Goal: Check status: Check status

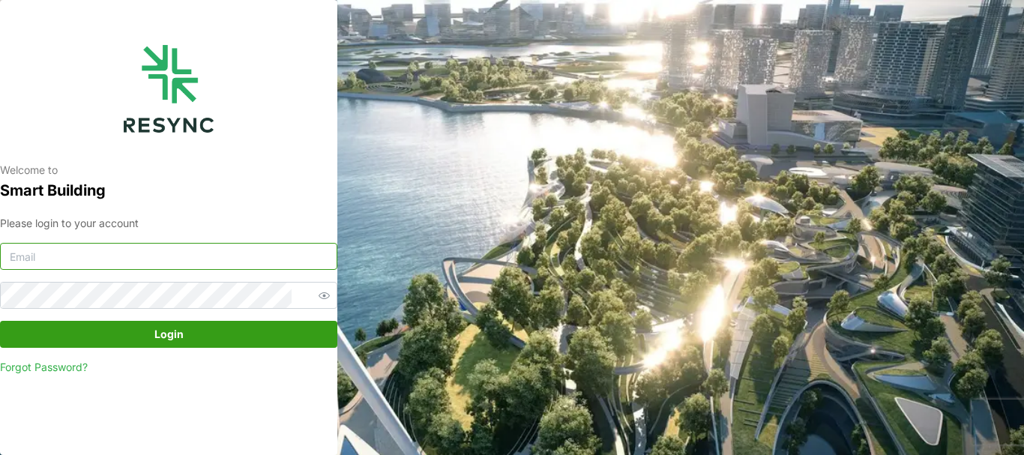
type input "[PERSON_NAME][EMAIL_ADDRESS][DOMAIN_NAME]"
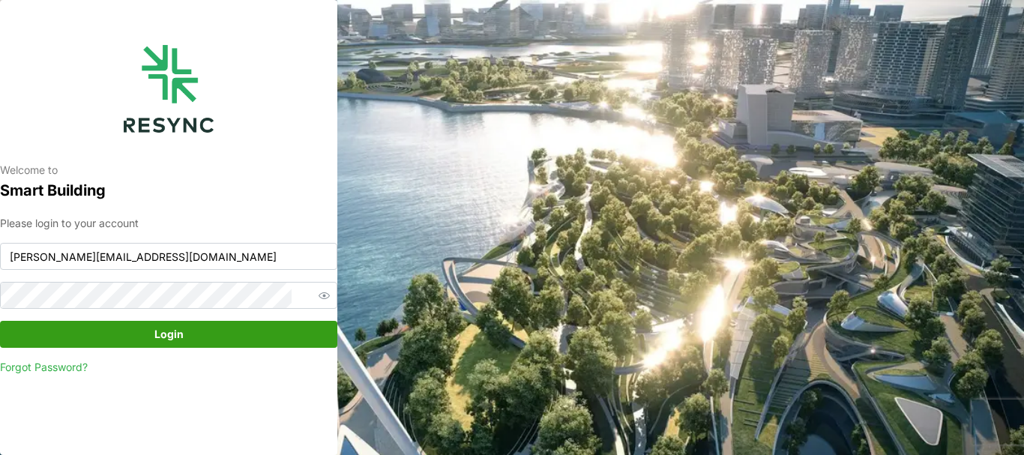
click at [173, 331] on span "Login" at bounding box center [168, 334] width 29 height 25
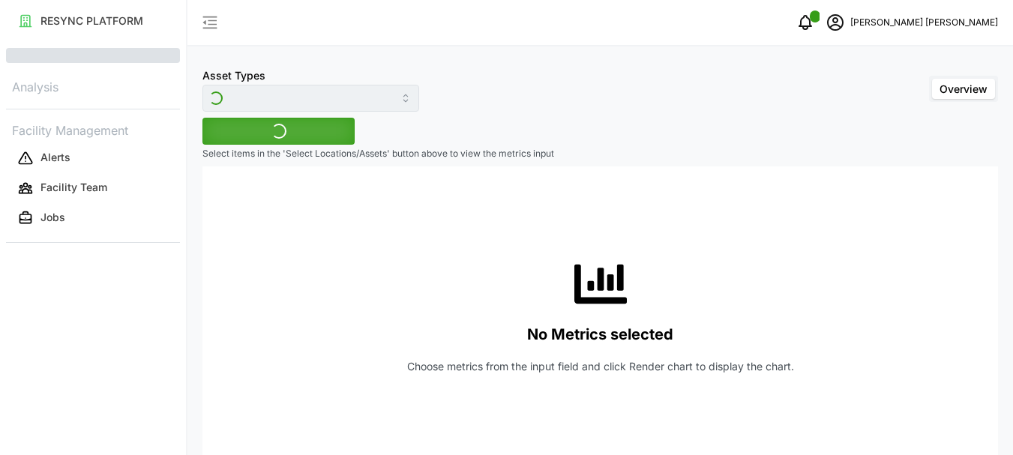
type input "Variable Air Volume Box"
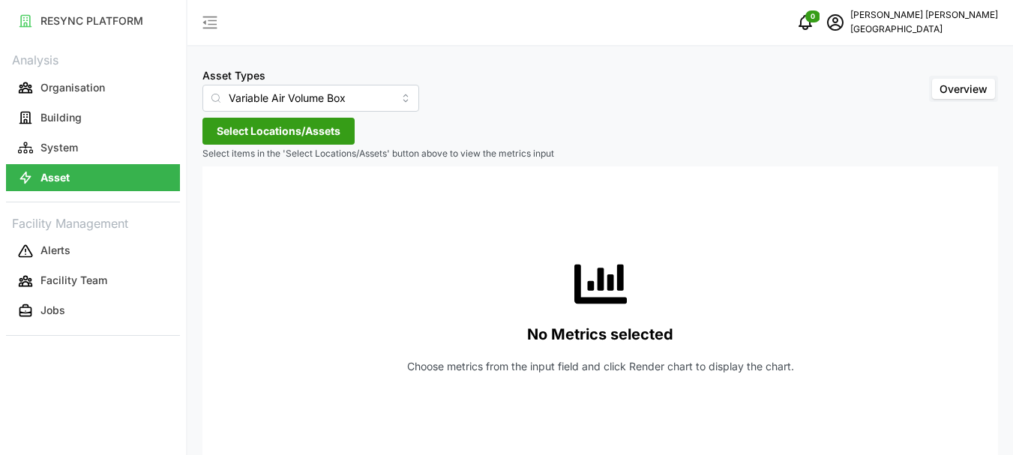
click at [265, 133] on span "Select Locations/Assets" at bounding box center [279, 130] width 124 height 25
click at [224, 200] on icon at bounding box center [222, 199] width 12 height 12
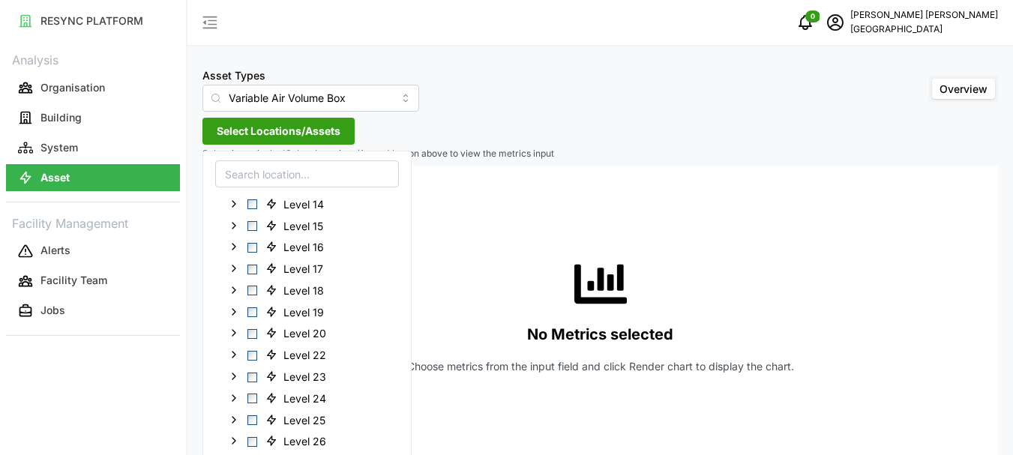
scroll to position [375, 0]
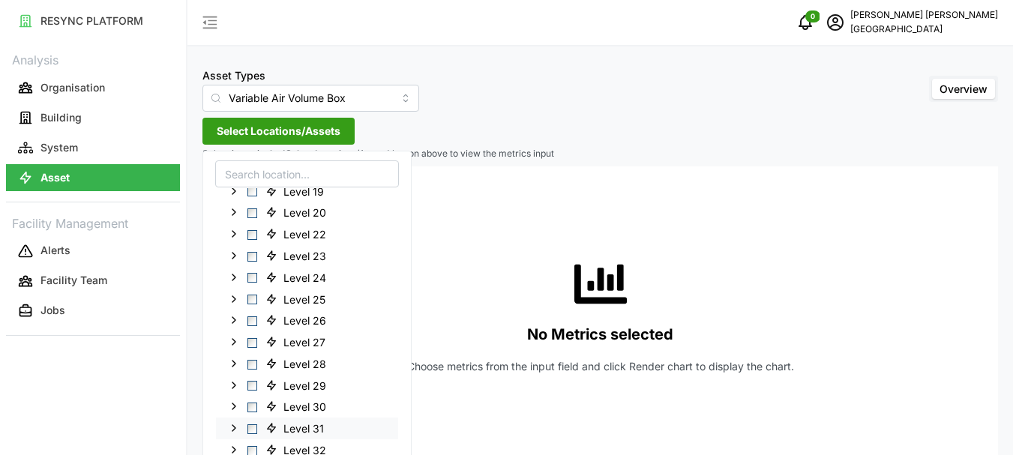
click at [256, 428] on span "Select Level 31" at bounding box center [252, 429] width 10 height 10
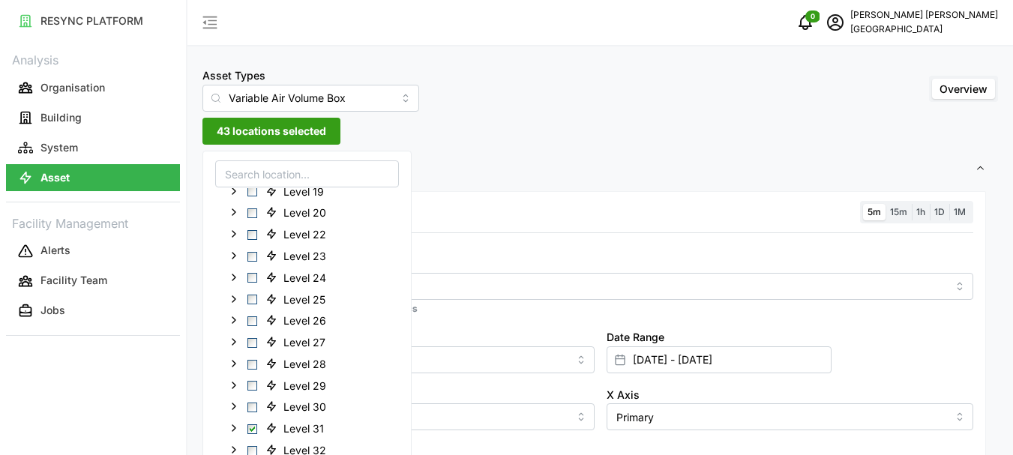
click at [921, 213] on span "1h" at bounding box center [920, 211] width 9 height 11
click at [912, 204] on input "1h" at bounding box center [912, 204] width 0 height 0
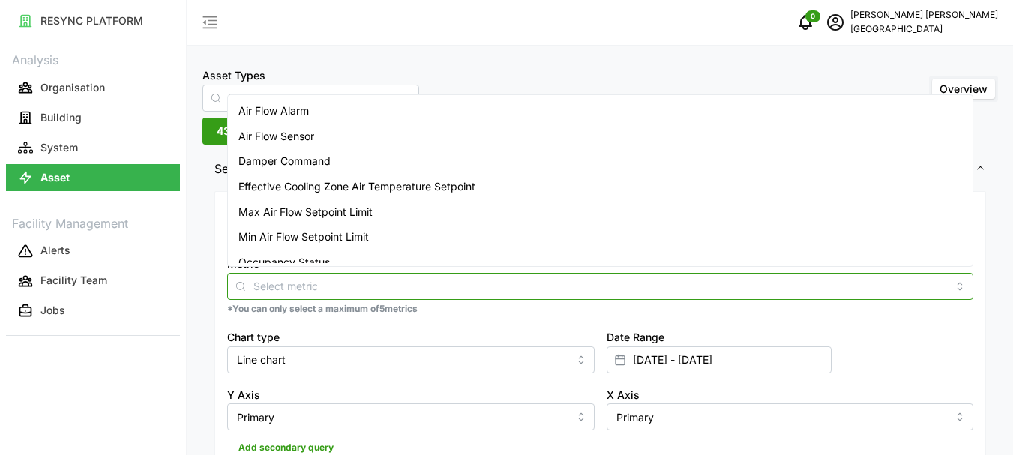
click at [303, 295] on div at bounding box center [600, 286] width 746 height 27
click at [295, 139] on span "Air Flow Sensor" at bounding box center [276, 136] width 76 height 16
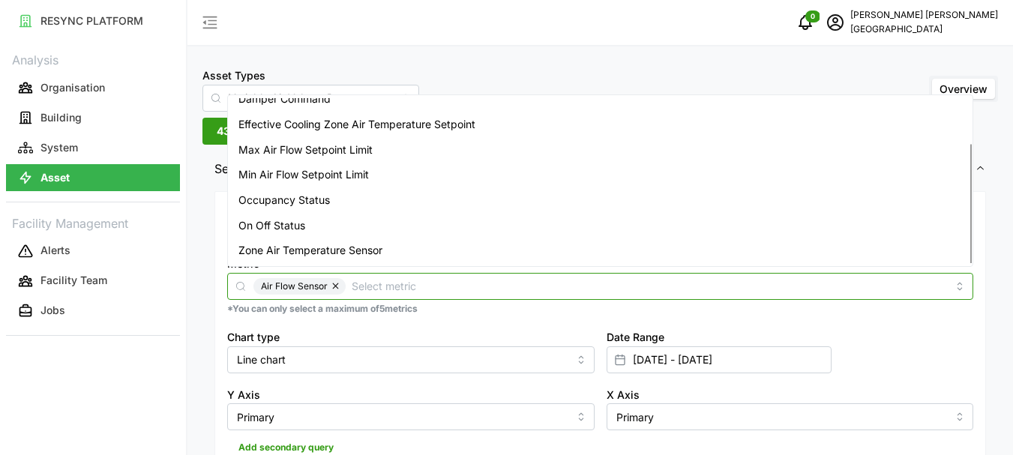
click at [292, 253] on span "Zone Air Temperature Sensor" at bounding box center [310, 250] width 144 height 16
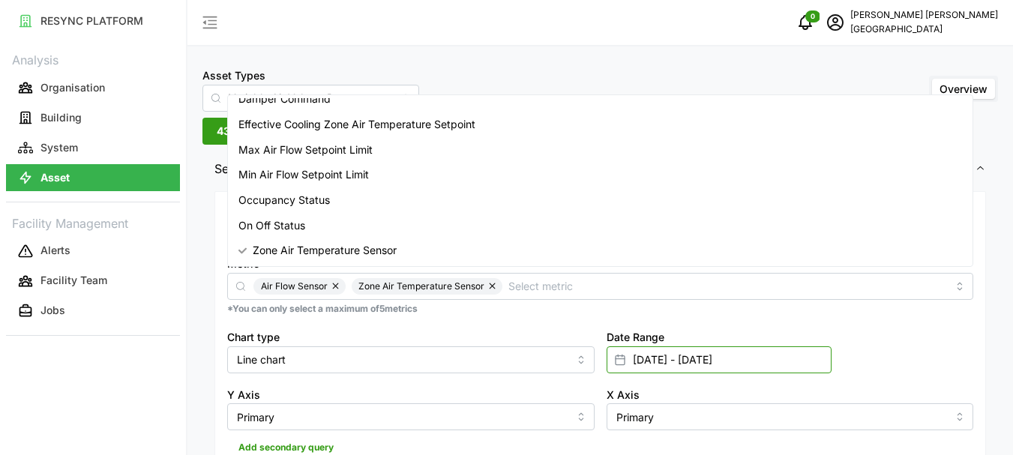
click at [638, 356] on input "[DATE] - [DATE]" at bounding box center [719, 359] width 225 height 27
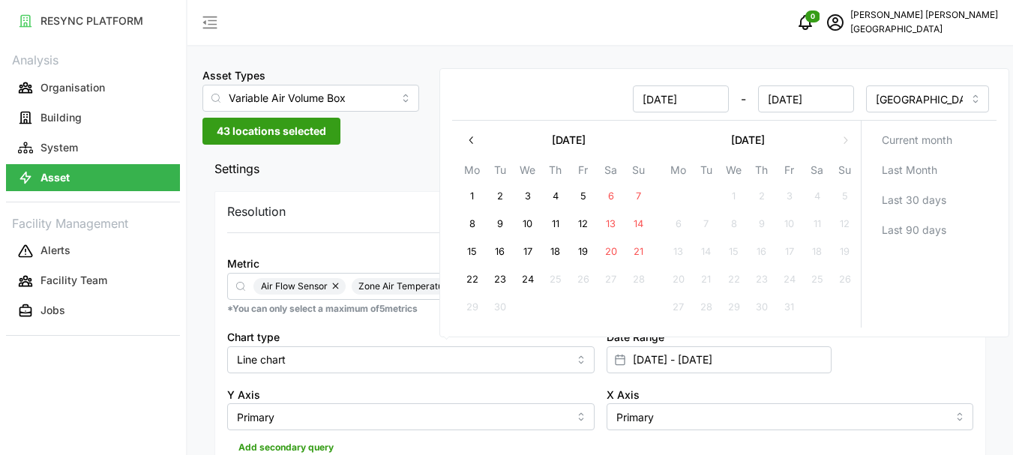
click at [526, 277] on button "24" at bounding box center [527, 280] width 27 height 27
type input "[DATE] - [DATE]"
type input "[DATE]"
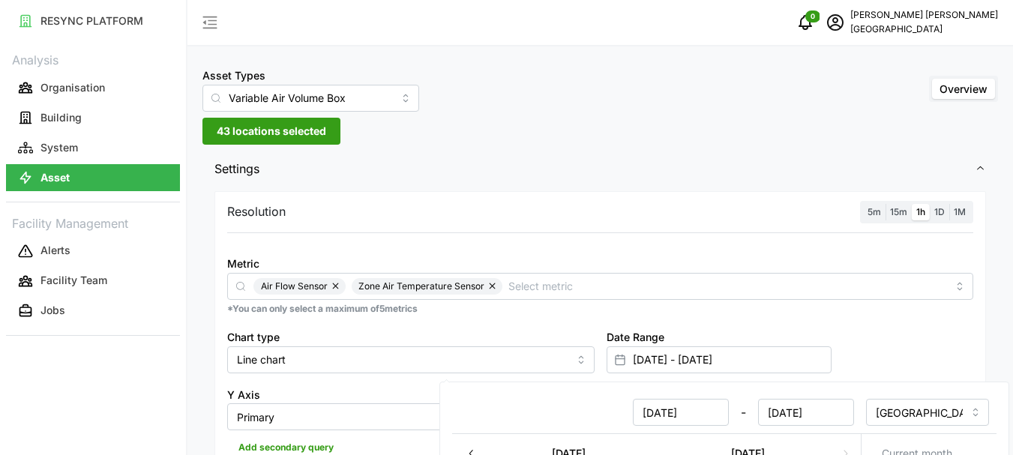
scroll to position [300, 0]
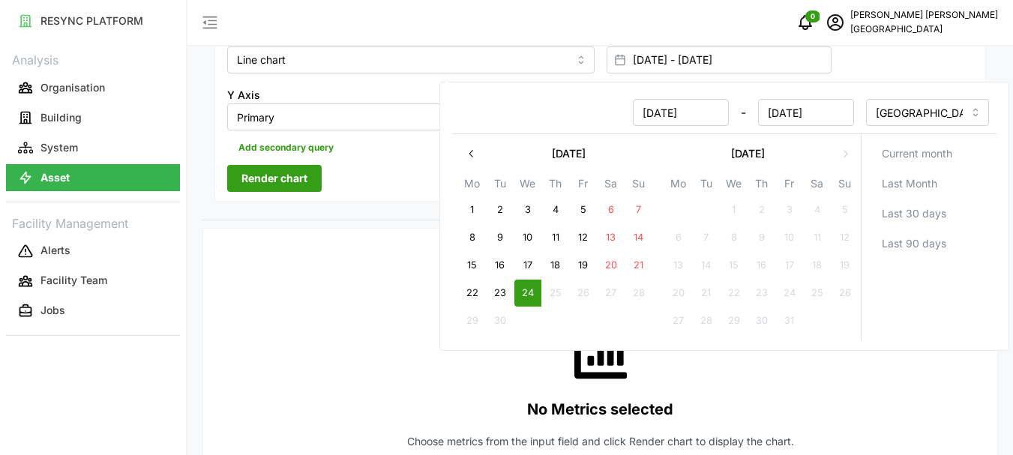
click at [527, 293] on button "24" at bounding box center [527, 293] width 27 height 27
type input "[DATE] - [DATE]"
type input "[DATE]"
click at [526, 292] on button "24" at bounding box center [527, 293] width 27 height 27
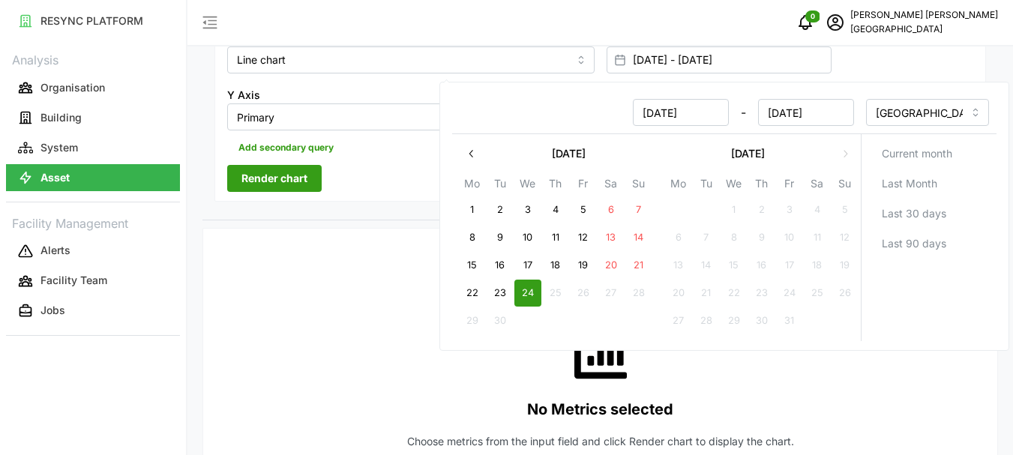
click at [280, 178] on span "Render chart" at bounding box center [274, 178] width 66 height 25
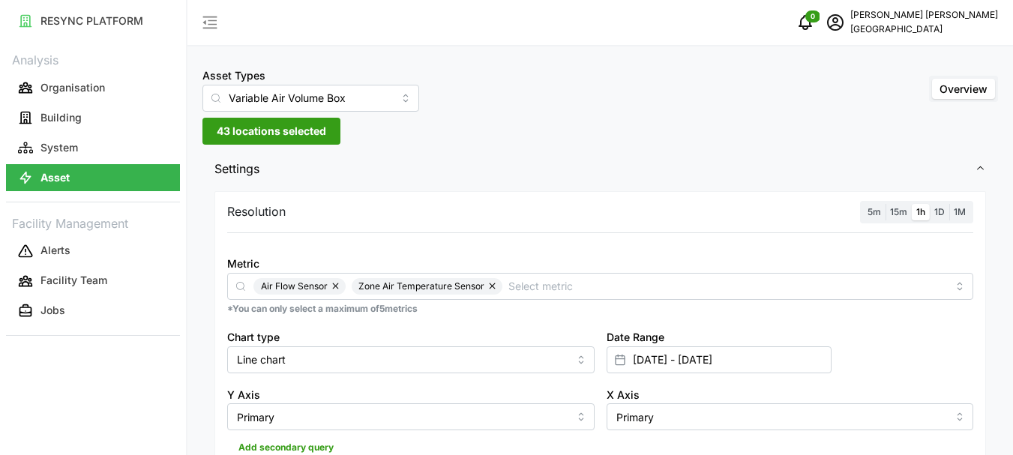
click at [220, 129] on span "43 locations selected" at bounding box center [271, 130] width 109 height 25
click at [229, 126] on span "43 locations selected" at bounding box center [271, 130] width 109 height 25
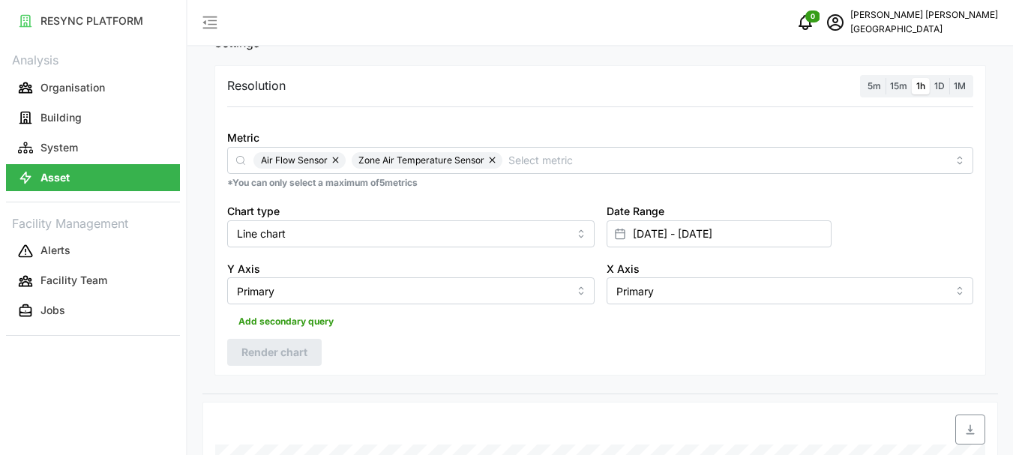
scroll to position [75, 0]
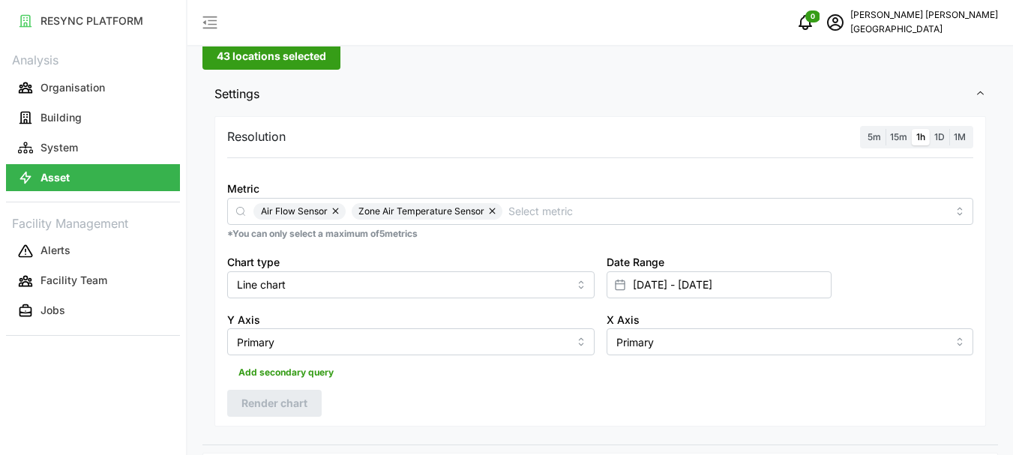
click at [217, 64] on span "43 locations selected" at bounding box center [271, 55] width 109 height 25
click at [214, 82] on div at bounding box center [214, 85] width 25 height 19
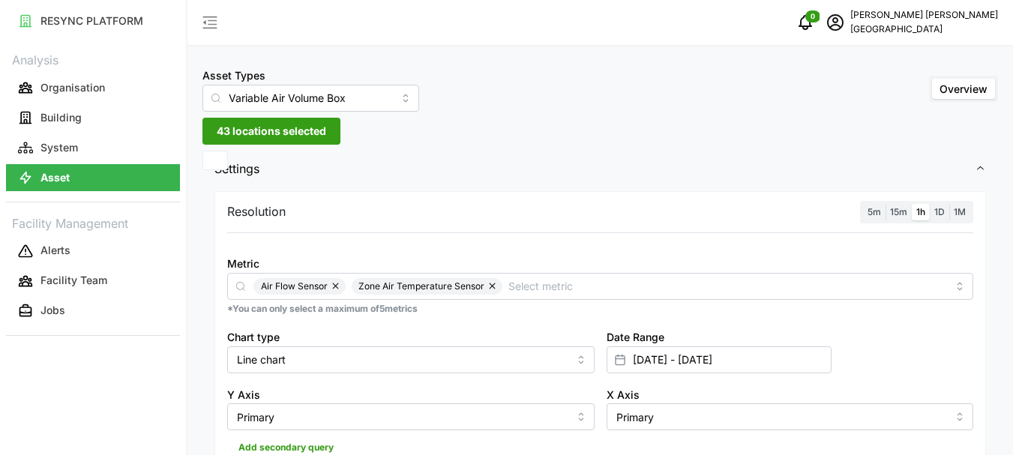
click at [253, 139] on span "43 locations selected" at bounding box center [271, 130] width 109 height 25
click at [267, 135] on span "43 locations selected" at bounding box center [271, 130] width 109 height 25
click at [311, 98] on input "Variable Air Volume Box" at bounding box center [310, 98] width 217 height 27
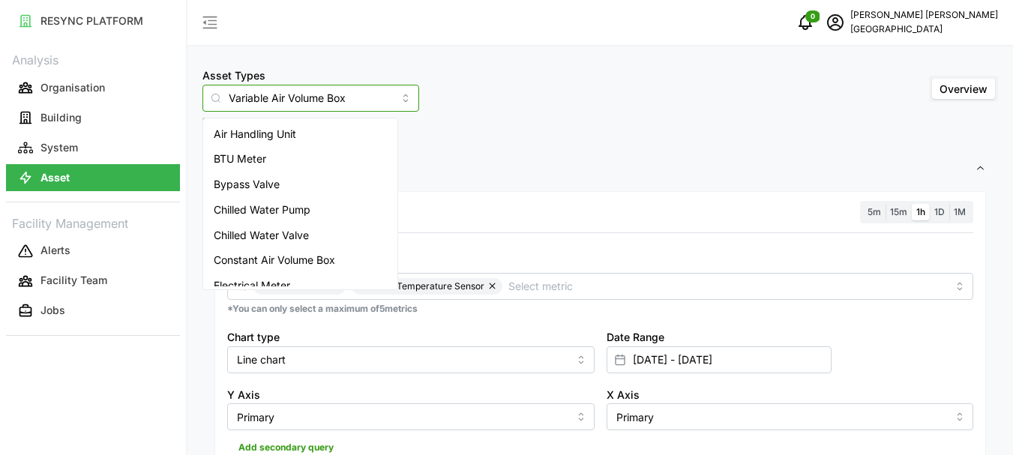
scroll to position [163, 0]
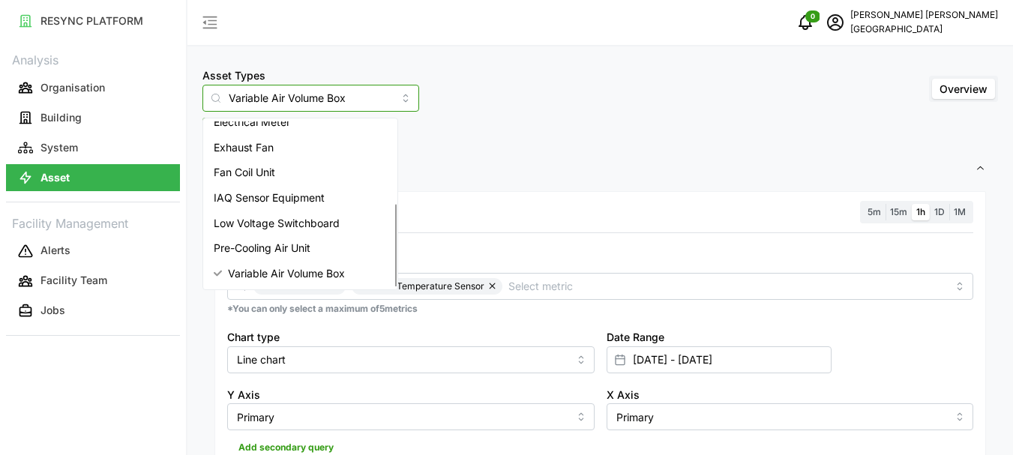
click at [274, 99] on input "Variable Air Volume Box" at bounding box center [310, 98] width 217 height 27
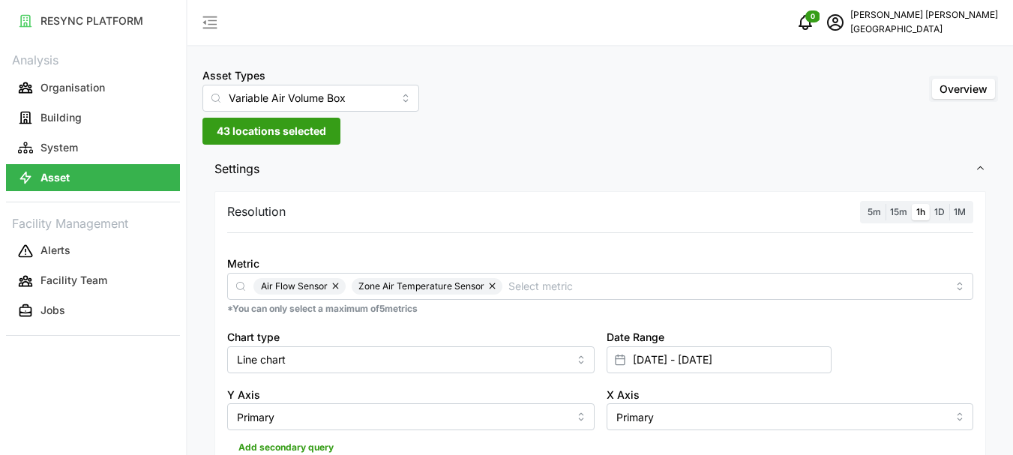
drag, startPoint x: 409, startPoint y: 123, endPoint x: 425, endPoint y: 122, distance: 16.5
click at [409, 122] on div "Asset Types Variable Air Volume Box Overview 43 locations selected Settings Res…" at bounding box center [600, 452] width 826 height 904
click at [245, 125] on span "43 locations selected" at bounding box center [271, 130] width 109 height 25
click at [142, 174] on button "Asset" at bounding box center [93, 177] width 174 height 27
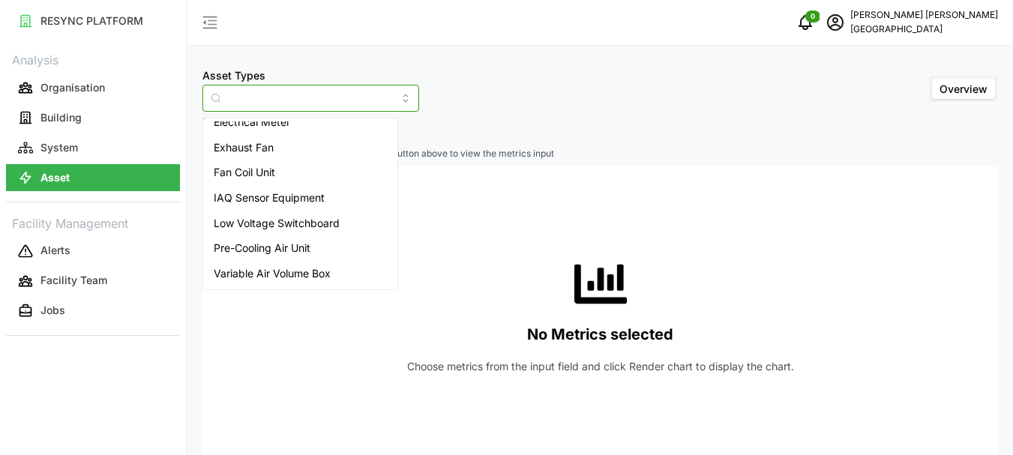
click at [281, 98] on input "Asset Types" at bounding box center [310, 98] width 217 height 27
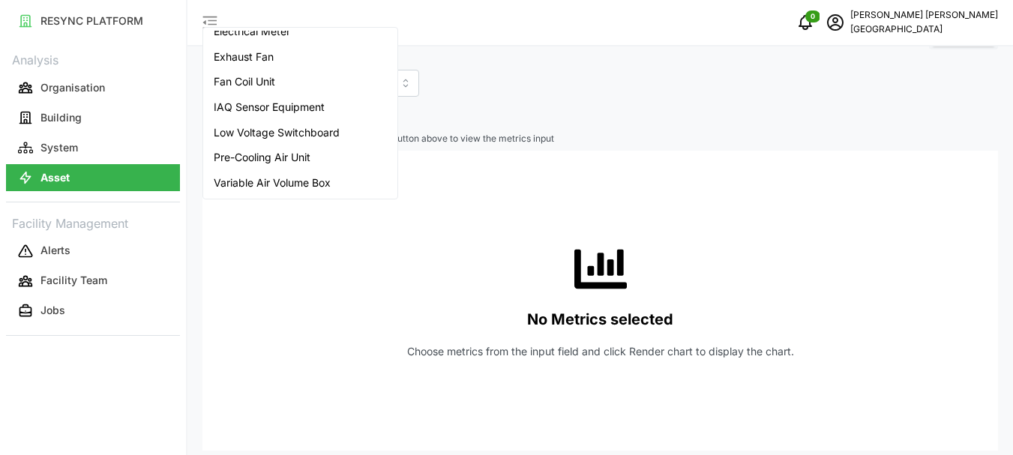
scroll to position [101, 0]
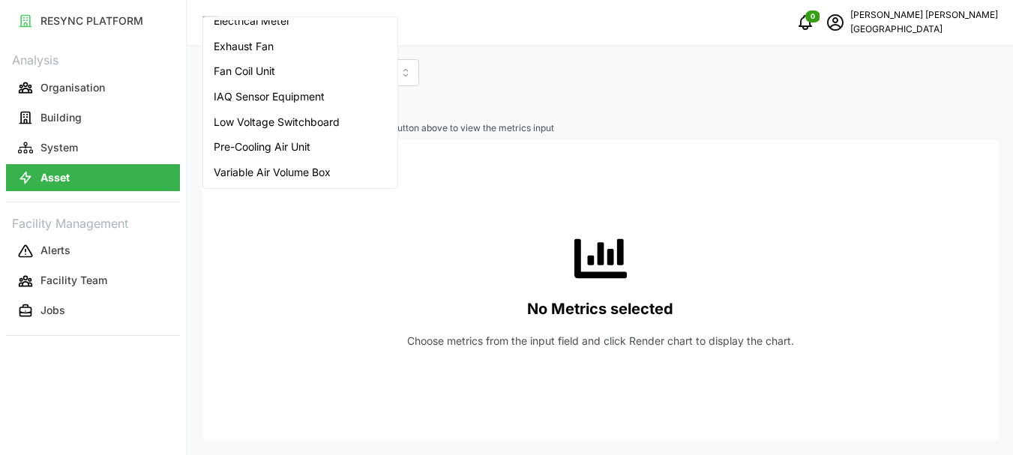
click at [273, 172] on span "Variable Air Volume Box" at bounding box center [272, 172] width 117 height 16
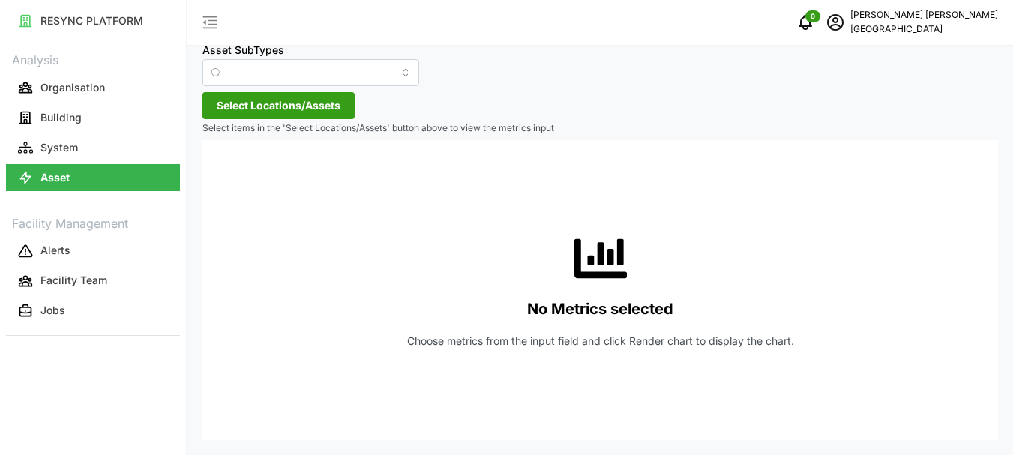
type input "Variable Air Volume Box"
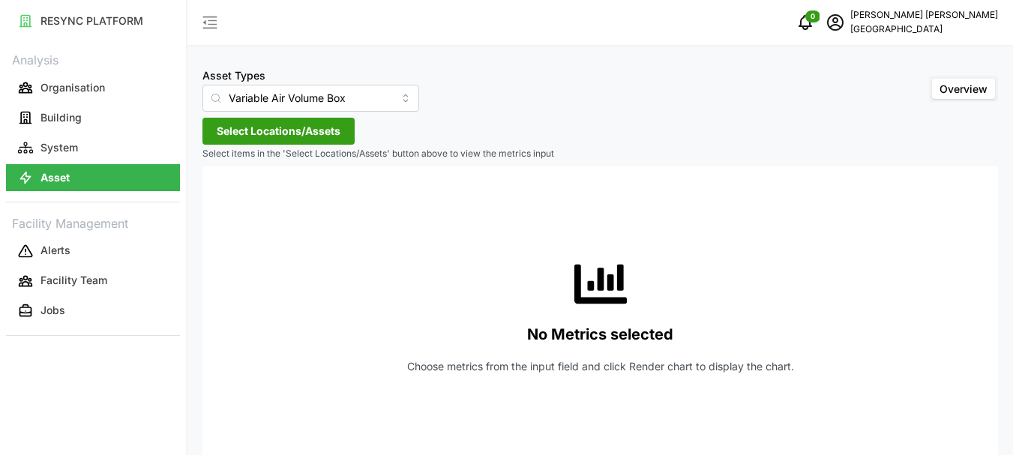
click at [235, 130] on span "Select Locations/Assets" at bounding box center [279, 130] width 124 height 25
click at [233, 134] on span "Select Locations/Assets" at bounding box center [279, 130] width 124 height 25
click at [235, 143] on button "Select Locations/Assets" at bounding box center [278, 131] width 152 height 27
click at [236, 143] on span "Select Locations/Assets" at bounding box center [279, 130] width 124 height 25
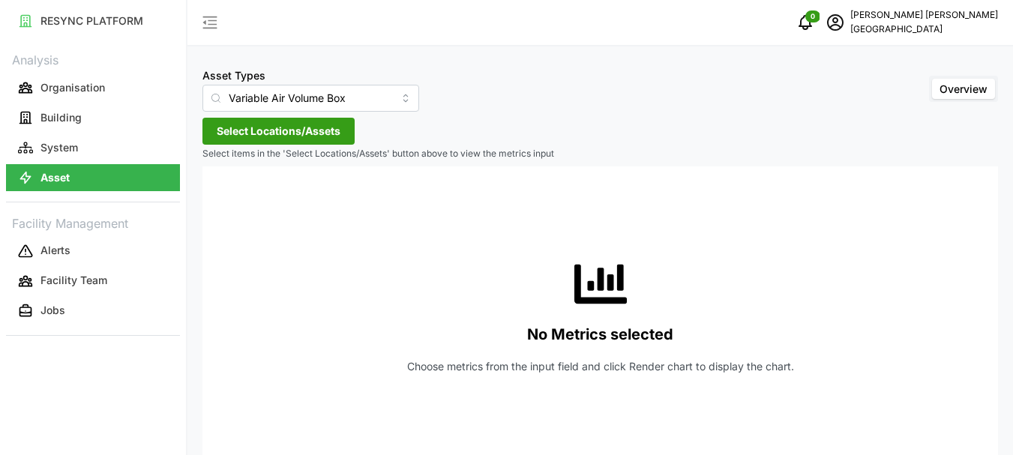
click at [656, 112] on div "Asset Types Variable Air Volume Box Overview Select Locations/Assets Select ite…" at bounding box center [600, 240] width 826 height 481
click at [230, 139] on span "Select Locations/Assets" at bounding box center [279, 130] width 124 height 25
